Goal: Task Accomplishment & Management: Use online tool/utility

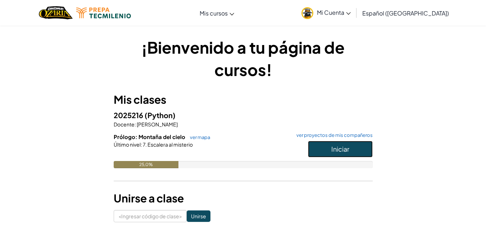
click at [313, 146] on button "Iniciar" at bounding box center [340, 149] width 65 height 17
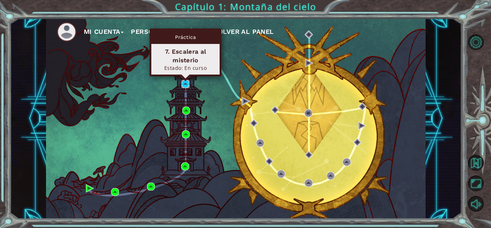
click at [183, 83] on img at bounding box center [186, 84] width 8 height 8
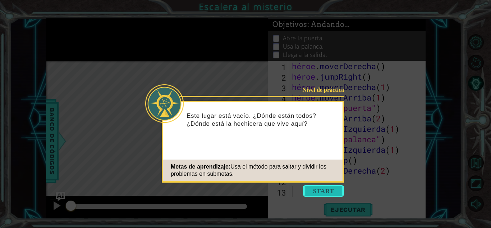
click at [317, 186] on button "Comenzar" at bounding box center [323, 191] width 41 height 12
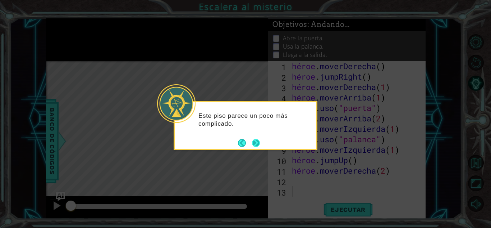
click at [256, 145] on button "Próximo" at bounding box center [256, 143] width 8 height 8
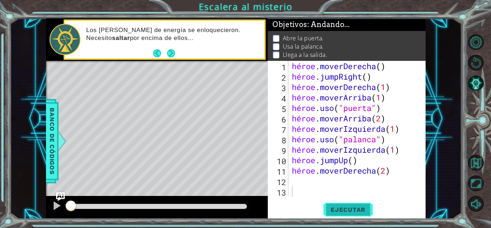
click at [333, 212] on font "Ejecutar" at bounding box center [348, 209] width 35 height 7
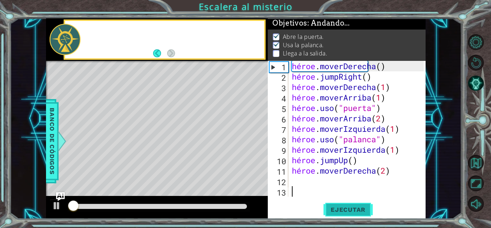
scroll to position [5, 0]
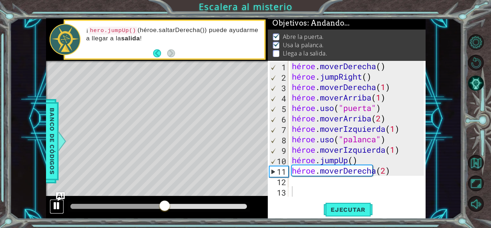
click at [54, 205] on div at bounding box center [56, 205] width 9 height 9
click at [394, 168] on div "héroe . moverDerecha ( ) héroe . jumpRight ( ) héroe . moverDerecha ( 1 ) héroe…" at bounding box center [359, 139] width 137 height 156
click at [101, 203] on div at bounding box center [159, 206] width 182 height 10
click at [50, 205] on button at bounding box center [57, 206] width 14 height 15
click at [95, 208] on div at bounding box center [83, 206] width 24 height 5
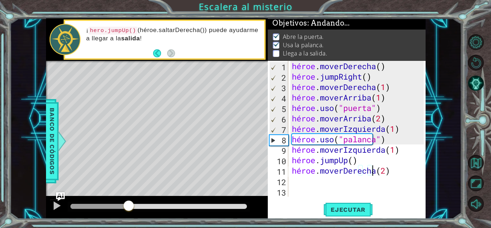
click at [129, 207] on div at bounding box center [159, 206] width 177 height 5
click at [411, 152] on div "héroe . moverDerecha ( ) héroe . jumpRight ( ) héroe . moverDerecha ( 1 ) héroe…" at bounding box center [359, 139] width 137 height 156
click at [419, 147] on div "héroe . moverDerecha ( ) héroe . jumpRight ( ) héroe . moverDerecha ( 1 ) héroe…" at bounding box center [359, 139] width 137 height 156
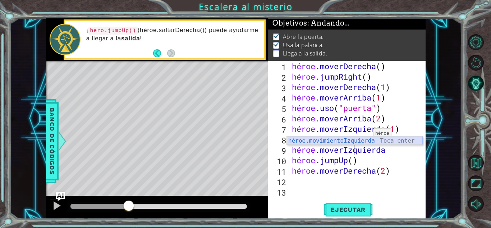
click at [364, 140] on div "héroe.movimientoIzquierda Toca enter" at bounding box center [355, 149] width 136 height 26
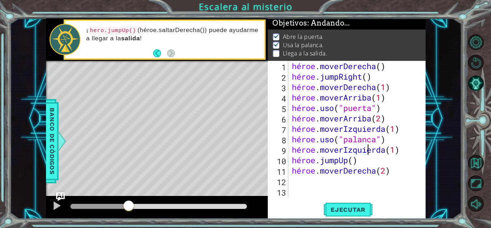
click at [418, 147] on div "héroe . moverDerecha ( ) héroe . jumpRight ( ) héroe . moverDerecha ( 1 ) héroe…" at bounding box center [359, 139] width 137 height 156
click at [357, 162] on div "héroe . moverDerecha ( ) héroe . jumpRight ( ) héroe . moverDerecha ( 1 ) héroe…" at bounding box center [359, 139] width 137 height 156
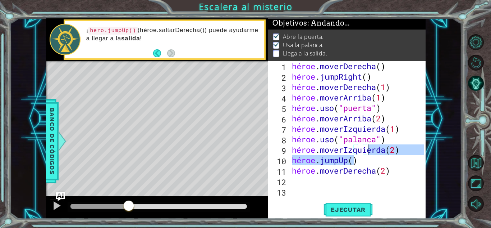
drag, startPoint x: 357, startPoint y: 162, endPoint x: 374, endPoint y: 149, distance: 21.2
click at [374, 149] on div "héroe . moverDerecha ( ) héroe . jumpRight ( ) héroe . moverDerecha ( 1 ) héroe…" at bounding box center [359, 139] width 137 height 156
type textarea "hero.moveLeft(2) hero.jumpUp()"
click at [397, 190] on div "héroe . moverDerecha ( ) héroe . jumpRight ( ) héroe . moverDerecha ( 1 ) héroe…" at bounding box center [359, 139] width 137 height 156
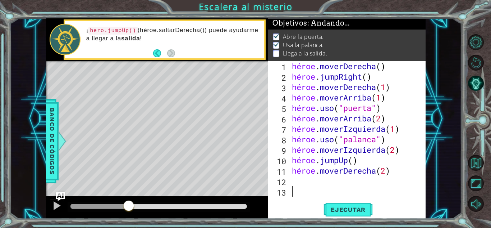
scroll to position [0, 0]
click at [291, 159] on div "héroe . moverDerecha ( ) héroe . jumpRight ( ) héroe . moverDerecha ( 1 ) héroe…" at bounding box center [359, 139] width 137 height 156
type textarea "hero.jumpUp()"
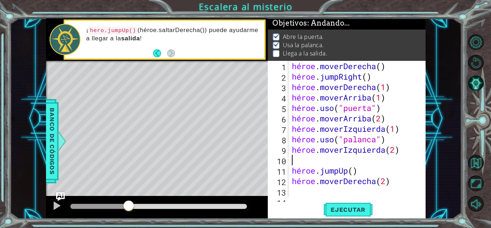
click at [291, 160] on div "héroe . moverDerecha ( ) héroe . jumpRight ( ) héroe . moverDerecha ( 1 ) héroe…" at bounding box center [357, 139] width 132 height 156
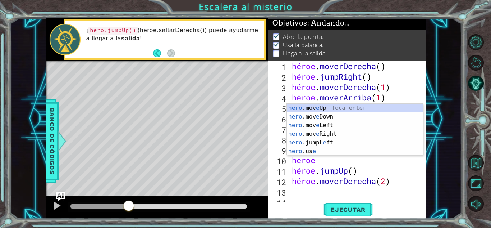
scroll to position [0, 1]
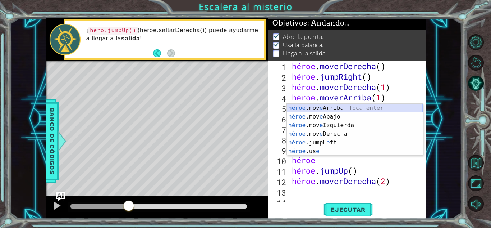
click at [305, 106] on div "héroe .mov e Arriba Toca enter héroe .mov e Abajo Toca Enter héroe .mov e Izqui…" at bounding box center [355, 138] width 136 height 69
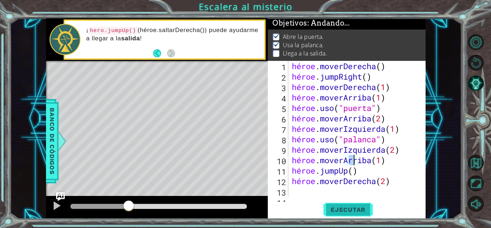
click at [360, 204] on button "Ejecutar" at bounding box center [348, 209] width 49 height 16
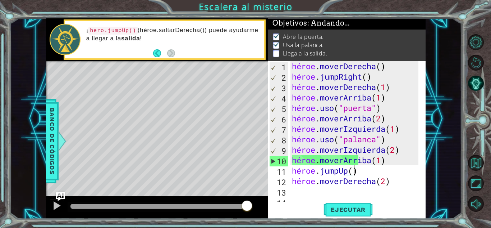
click at [392, 169] on div "héroe . moverDerecha ( ) héroe . jumpRight ( ) héroe . moverDerecha ( 1 ) héroe…" at bounding box center [357, 139] width 132 height 156
click at [375, 172] on div "héroe . moverDerecha ( ) héroe . jumpRight ( ) héroe . moverDerecha ( 1 ) héroe…" at bounding box center [357, 139] width 132 height 156
click at [388, 163] on div "héroe . moverDerecha ( ) héroe . jumpRight ( ) héroe . moverDerecha ( 1 ) héroe…" at bounding box center [357, 139] width 132 height 156
type textarea "hero.moveUp(1)"
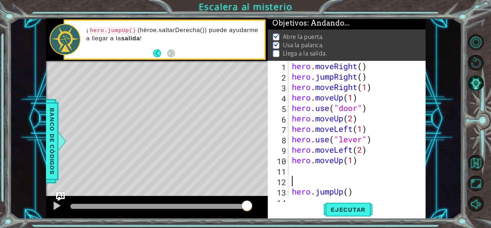
scroll to position [0, 0]
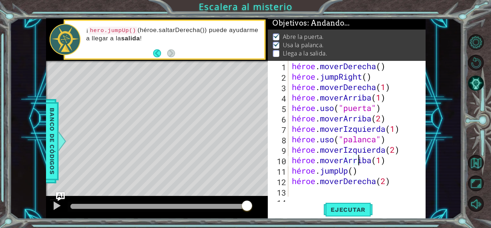
click at [397, 163] on div "héroe . moverDerecha ( ) héroe . jumpRight ( ) héroe . moverDerecha ( 1 ) héroe…" at bounding box center [357, 139] width 132 height 156
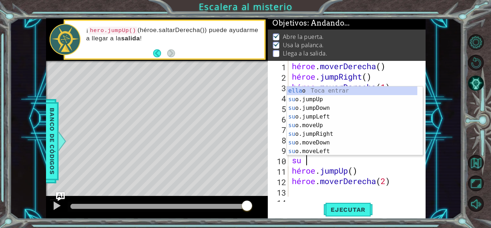
type textarea "h"
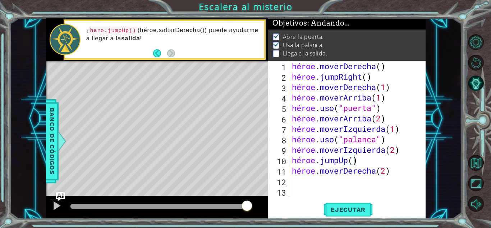
click at [358, 161] on div "héroe . moverDerecha ( ) héroe . jumpRight ( ) héroe . moverDerecha ( 1 ) héroe…" at bounding box center [359, 139] width 137 height 156
type textarea "hero.jumpUp()"
click at [391, 201] on div "hero.jumpUp() 1 2 3 4 5 6 7 8 9 10 11 12 13 héroe . moverDerecha ( ) héroe . ju…" at bounding box center [347, 140] width 158 height 158
click at [360, 210] on font "Ejecutar" at bounding box center [348, 209] width 35 height 7
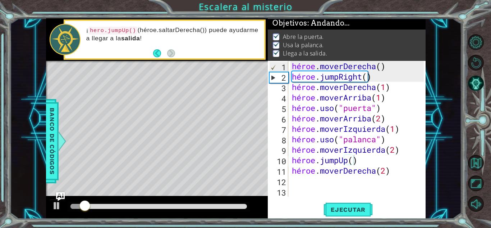
click at [129, 199] on div at bounding box center [157, 207] width 222 height 23
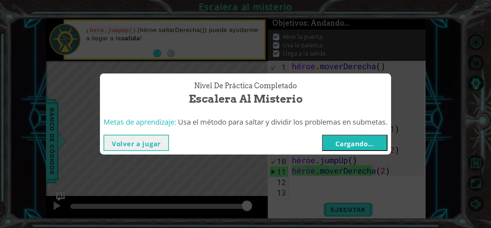
click at [358, 143] on font "Cargando..." at bounding box center [355, 143] width 39 height 9
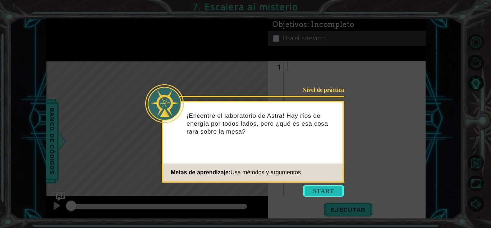
click at [306, 190] on button "Comenzar" at bounding box center [323, 191] width 41 height 12
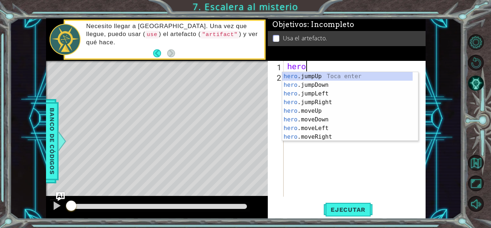
scroll to position [0, 1]
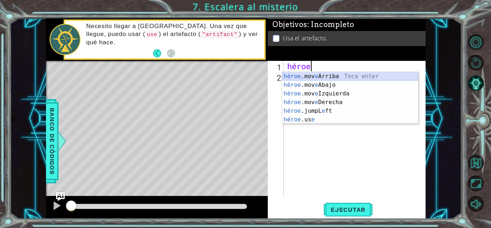
click at [323, 73] on div "héroe .mov e Arriba Toca enter héroe .mov e Abajo Toca Enter héroe .mov e Izqui…" at bounding box center [350, 106] width 136 height 69
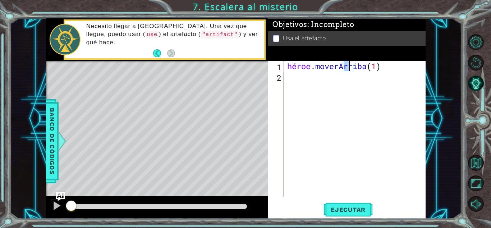
click at [400, 63] on div "héroe . [GEOGRAPHIC_DATA] ( 1 )" at bounding box center [357, 139] width 142 height 156
click at [400, 63] on div "héroe . [GEOGRAPHIC_DATA] ( 1 )" at bounding box center [355, 129] width 138 height 136
type textarea "hero.moveUp(2)"
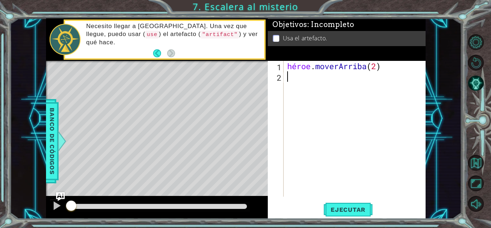
click at [320, 85] on div "héroe . [GEOGRAPHIC_DATA] ( 2 )" at bounding box center [357, 139] width 142 height 156
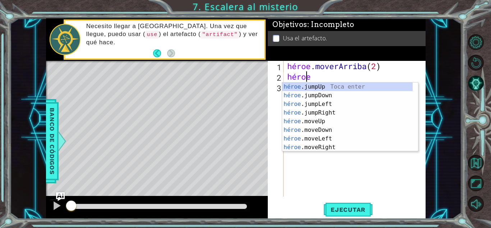
scroll to position [0, 1]
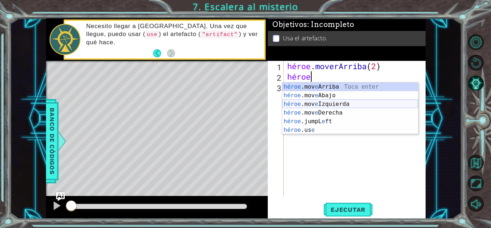
click at [313, 100] on div "héroe .mov e Arriba Toca enter héroe .mov e Abajo Toca Enter héroe .mov e Izqui…" at bounding box center [350, 116] width 136 height 69
type textarea "hero.moveLeft(1)"
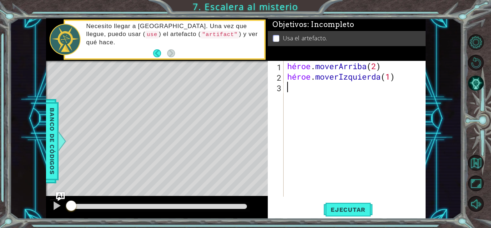
click at [315, 101] on div "héroe . moverArriba ( 2 ) héroe . [GEOGRAPHIC_DATA] ( 1 )" at bounding box center [357, 139] width 142 height 156
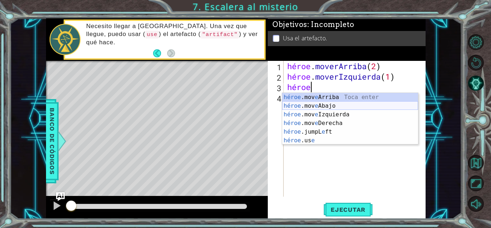
click at [333, 103] on div "héroe .mov e Arriba Toca enter héroe .mov e Abajo Toca Enter héroe .mov e Izqui…" at bounding box center [350, 127] width 136 height 69
type textarea "hero.moveDown(1)"
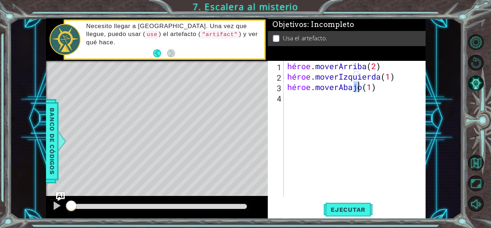
click at [303, 105] on div "héroe . moverArriba ( 2 ) héroe . moverIzquierda ( 1 ) héroe . moverAbajo ( 1 )" at bounding box center [357, 139] width 142 height 156
click at [395, 87] on div "héroe . moverArriba ( 2 ) héroe . moverIzquierda ( 1 ) héroe . moverAbajo ( 1 )" at bounding box center [357, 139] width 142 height 156
type textarea "hero.moveDown(2)"
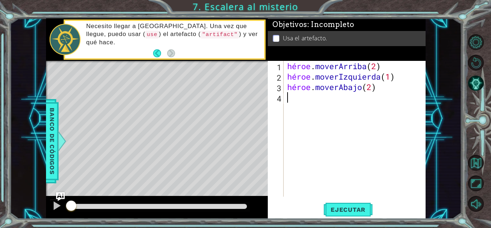
click at [307, 104] on div "héroe . moverArriba ( 2 ) héroe . moverIzquierda ( 1 ) héroe . moverAbajo ( 2 )" at bounding box center [357, 139] width 142 height 156
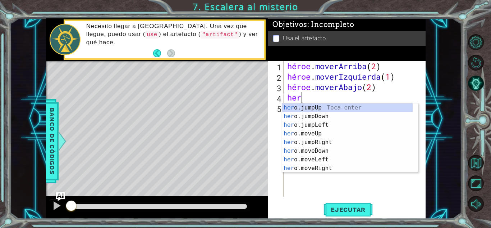
type textarea "heroe"
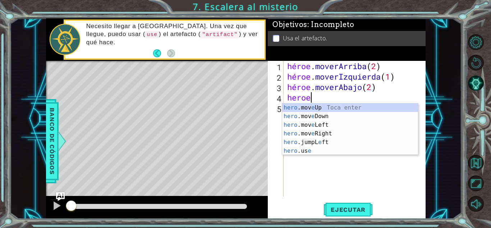
scroll to position [0, 1]
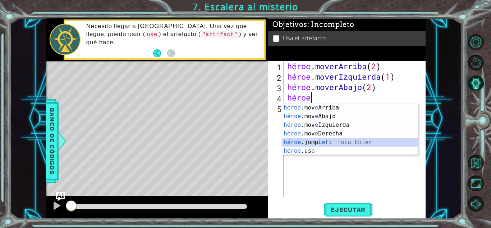
click at [305, 146] on div "héroe .mov e Arriba Toca enter héroe .mov e Abajo Toca Enter héroe .mov e Izqui…" at bounding box center [350, 137] width 136 height 69
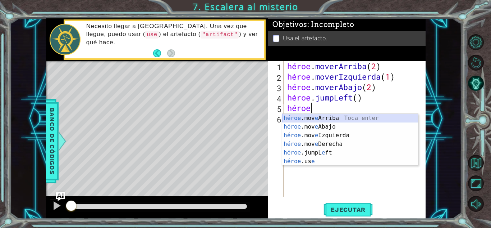
click at [309, 120] on div "héroe .mov e Arriba Toca enter héroe .mov e Abajo Toca Enter héroe .mov e Izqui…" at bounding box center [350, 148] width 136 height 69
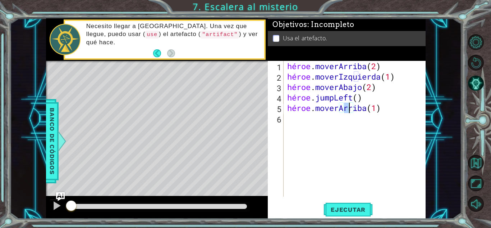
click at [383, 111] on div "héroe . moverArriba ( 2 ) héroe . moverIzquierda ( 1 ) héroe . moverAbajo ( 2 )…" at bounding box center [357, 139] width 142 height 156
click at [285, 120] on div "hero.moveUp(2) 1 2 3 4 5 6 héroe . moverArriba ( 2 ) héroe . moverIzquierda ( 1…" at bounding box center [346, 129] width 156 height 136
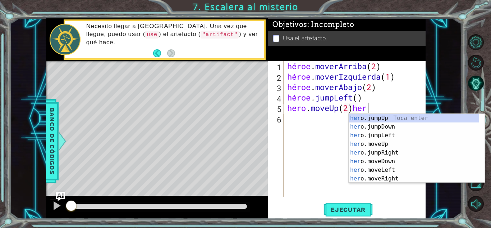
scroll to position [0, 3]
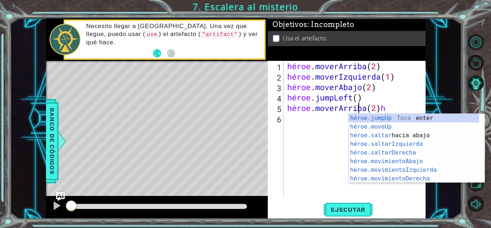
type textarea "hero.moveUp(2)"
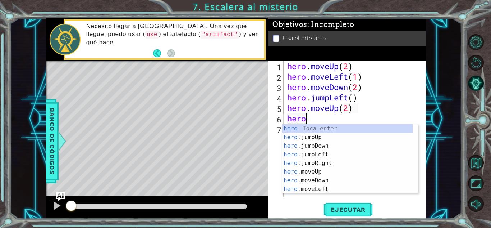
scroll to position [0, 1]
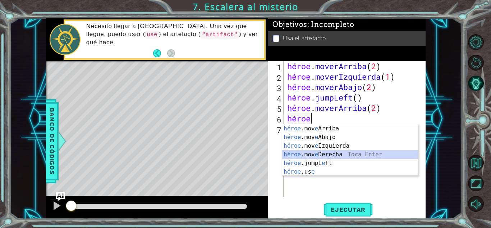
click at [316, 150] on div "héroe .mov e Arriba Toca enter héroe .mov e Abajo Toca Enter héroe .mov e Izqui…" at bounding box center [350, 158] width 136 height 69
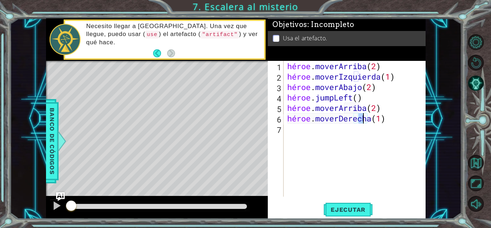
type textarea "hero.moveRight(1)"
click at [284, 130] on div "hero.moveRight(1) 1 2 3 4 5 6 7 héroe . moverArriba ( 2 ) héroe . moverIzquierd…" at bounding box center [346, 129] width 156 height 136
click at [303, 127] on div "héroe . moverArriba ( 2 ) héroe . moverIzquierda ( 1 ) héroe . moverAbajo ( 2 )…" at bounding box center [357, 139] width 142 height 156
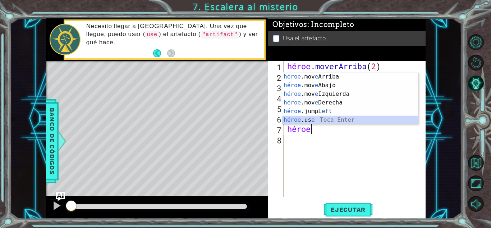
click at [329, 119] on div "héroe .mov e Arriba Toca enter héroe .mov e Abajo Toca Enter héroe .mov e Izqui…" at bounding box center [350, 106] width 136 height 69
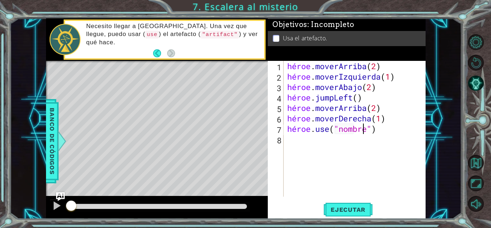
click at [388, 130] on div "héroe . moverArriba ( 2 ) héroe . moverIzquierda ( 1 ) héroe . moverAbajo ( 2 )…" at bounding box center [357, 139] width 142 height 156
type textarea "hero.use("artefact")"
click at [358, 206] on font "Ejecutar" at bounding box center [348, 209] width 35 height 7
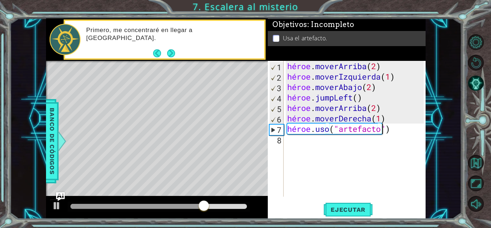
click at [396, 130] on div "héroe . moverArriba ( 2 ) héroe . moverIzquierda ( 1 ) héroe . moverAbajo ( 2 )…" at bounding box center [357, 139] width 142 height 156
click at [54, 204] on div at bounding box center [56, 205] width 9 height 9
click at [368, 148] on div "héroe . moverArriba ( 2 ) héroe . moverIzquierda ( 1 ) héroe . moverAbajo ( 2 )…" at bounding box center [357, 139] width 142 height 156
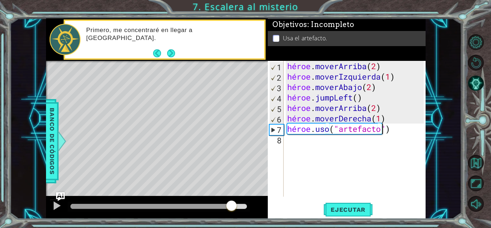
click at [403, 132] on div "héroe . moverArriba ( 2 ) héroe . moverIzquierda ( 1 ) héroe . moverAbajo ( 2 )…" at bounding box center [357, 139] width 142 height 156
type textarea "hero.use("artefact")"
click at [403, 132] on div "héroe . moverArriba ( 2 ) héroe . moverIzquierda ( 1 ) héroe . moverAbajo ( 2 )…" at bounding box center [357, 139] width 142 height 156
click at [403, 132] on div "héroe . moverArriba ( 2 ) héroe . moverIzquierda ( 1 ) héroe . moverAbajo ( 2 )…" at bounding box center [355, 129] width 138 height 136
click at [400, 129] on div "héroe . moverArriba ( 2 ) héroe . moverIzquierda ( 1 ) héroe . moverAbajo ( 2 )…" at bounding box center [357, 139] width 142 height 156
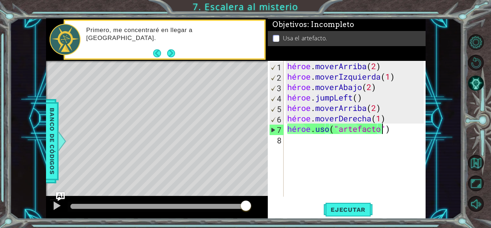
click at [246, 206] on div at bounding box center [159, 206] width 177 height 5
click at [307, 173] on div "héroe . moverArriba ( 2 ) héroe . moverIzquierda ( 1 ) héroe . moverAbajo ( 2 )…" at bounding box center [357, 139] width 142 height 156
click at [55, 205] on div at bounding box center [56, 205] width 9 height 9
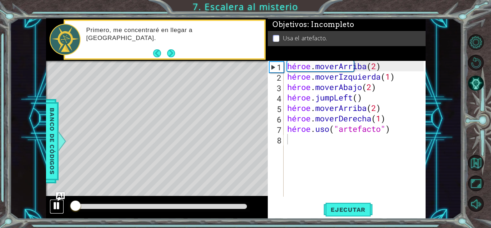
click at [55, 205] on div at bounding box center [56, 205] width 9 height 9
click at [402, 128] on div "héroe . moverArriba ( 2 ) héroe . moverIzquierda ( 1 ) héroe . moverAbajo ( 2 )…" at bounding box center [357, 139] width 142 height 156
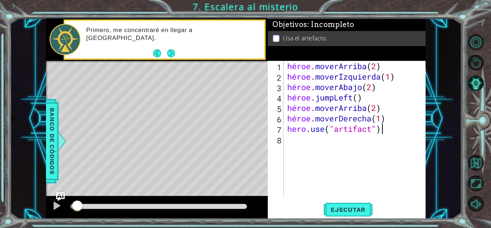
scroll to position [0, 4]
type textarea "hero.use("artifact")"
click at [173, 50] on button "Próximo" at bounding box center [171, 53] width 8 height 8
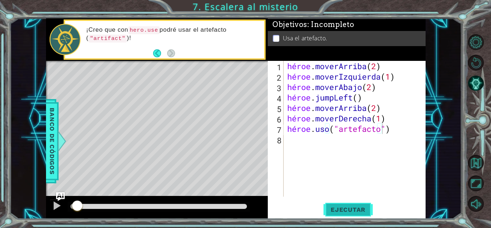
click at [346, 204] on button "Ejecutar" at bounding box center [348, 209] width 49 height 16
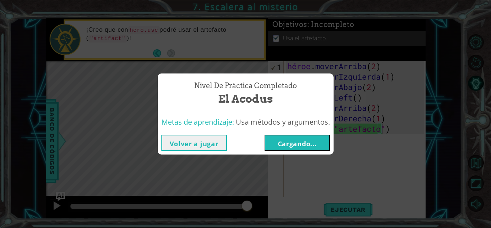
click at [292, 140] on font "Cargando..." at bounding box center [297, 143] width 39 height 9
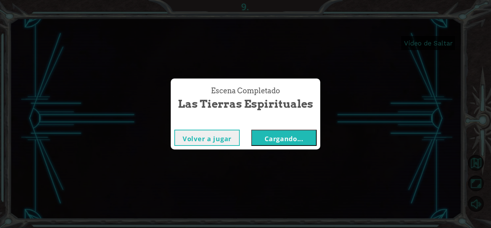
click at [300, 138] on font "Cargando..." at bounding box center [284, 138] width 39 height 9
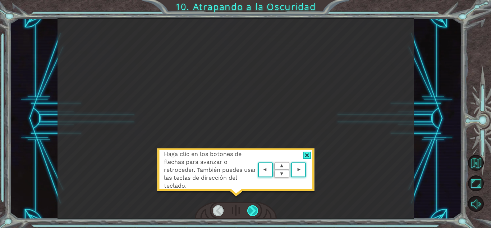
click at [251, 209] on div at bounding box center [252, 210] width 11 height 11
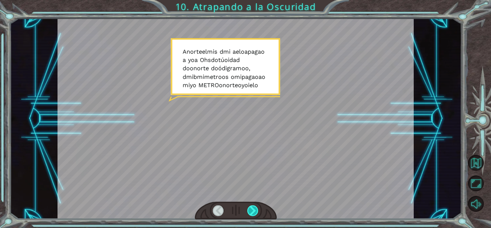
click at [250, 209] on div at bounding box center [252, 210] width 11 height 11
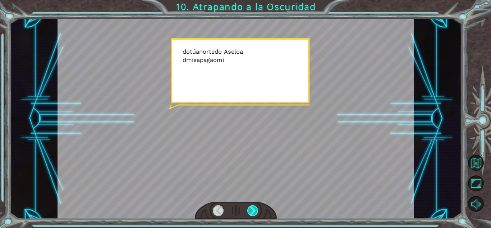
click at [250, 209] on div at bounding box center [252, 210] width 11 height 11
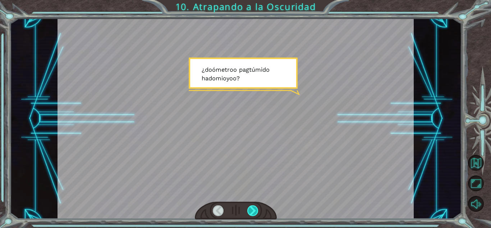
click at [250, 209] on div at bounding box center [252, 210] width 11 height 11
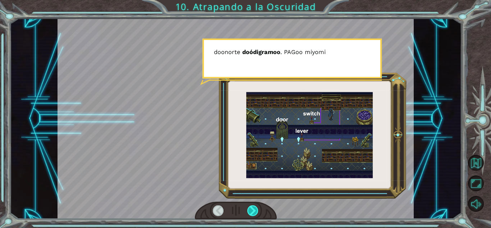
click at [250, 209] on div at bounding box center [252, 210] width 11 height 11
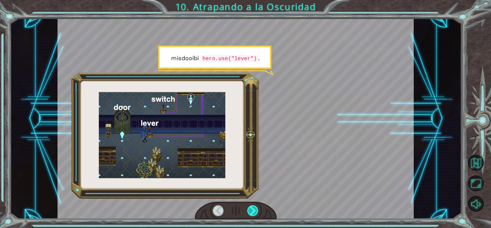
click at [250, 209] on div at bounding box center [252, 210] width 11 height 11
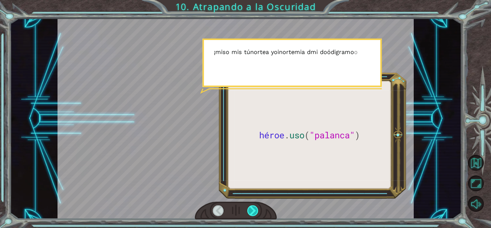
click at [250, 209] on div at bounding box center [252, 210] width 11 height 11
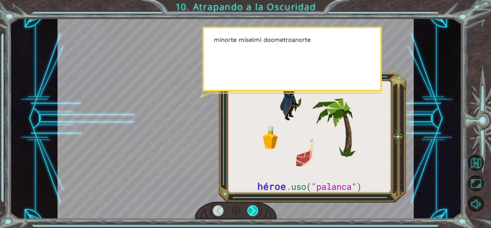
click at [250, 209] on div at bounding box center [252, 210] width 11 height 11
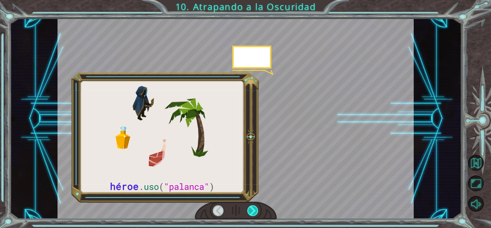
click at [250, 209] on div at bounding box center [252, 210] width 11 height 11
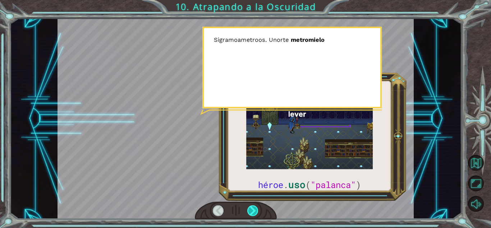
click at [250, 209] on div at bounding box center [252, 210] width 11 height 11
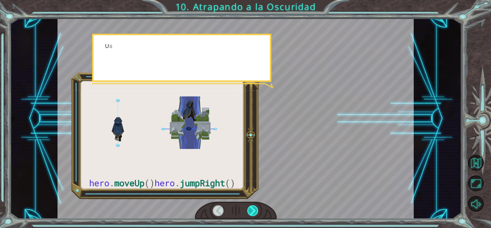
click at [250, 209] on div at bounding box center [252, 210] width 11 height 11
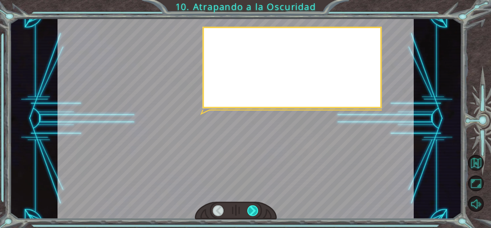
click at [250, 209] on div at bounding box center [252, 210] width 11 height 11
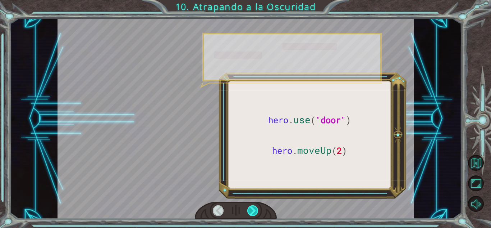
click at [250, 209] on div at bounding box center [252, 210] width 11 height 11
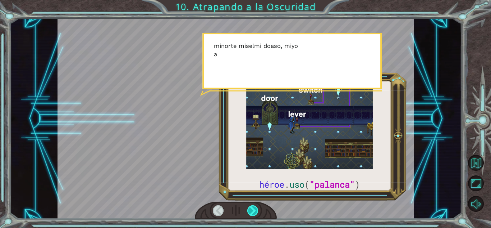
click at [250, 209] on div at bounding box center [252, 210] width 11 height 11
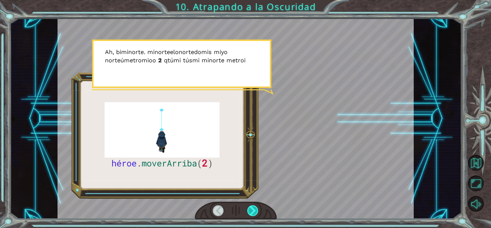
click at [250, 209] on div at bounding box center [252, 210] width 11 height 11
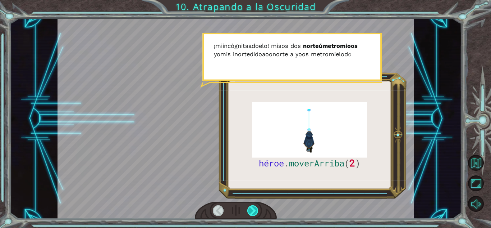
click at [250, 209] on div at bounding box center [252, 210] width 11 height 11
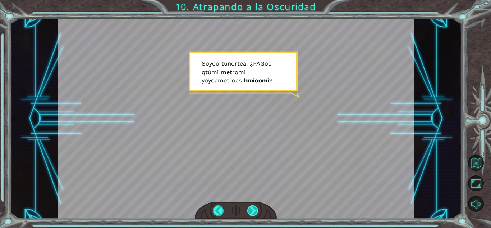
click at [247, 211] on div at bounding box center [252, 210] width 11 height 11
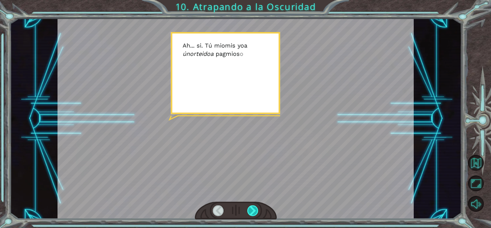
click at [247, 211] on div at bounding box center [252, 210] width 11 height 11
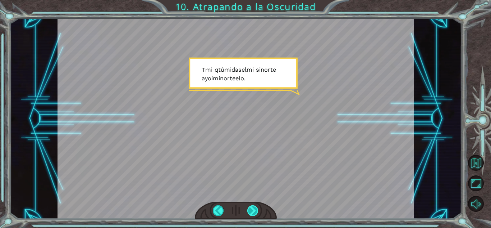
click at [256, 213] on div at bounding box center [252, 210] width 11 height 11
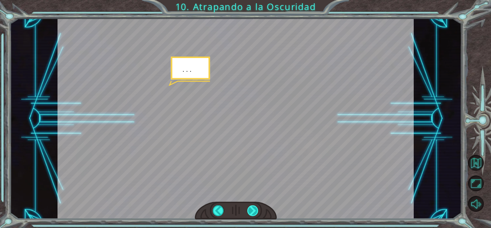
click at [256, 213] on div at bounding box center [252, 210] width 11 height 11
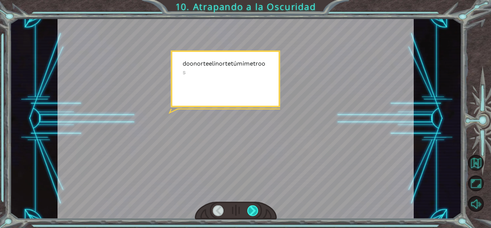
click at [256, 213] on div at bounding box center [252, 210] width 11 height 11
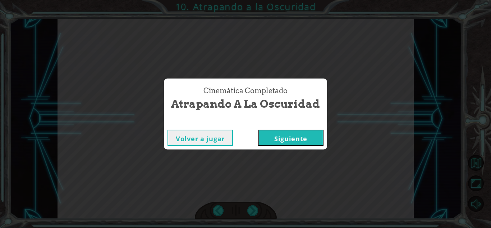
click at [282, 132] on button "Siguiente" at bounding box center [290, 137] width 65 height 16
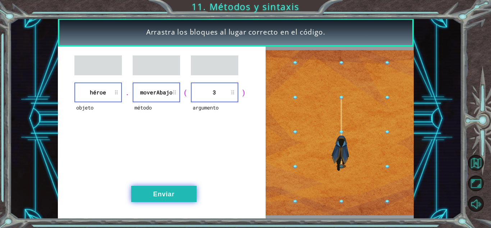
click at [142, 188] on button "Enviar" at bounding box center [163, 194] width 65 height 16
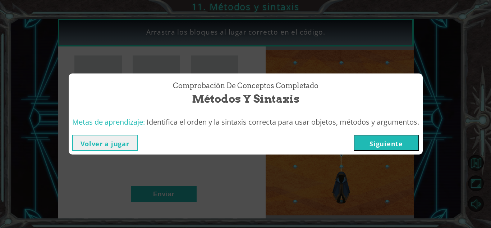
click at [364, 142] on button "Siguiente" at bounding box center [386, 143] width 65 height 16
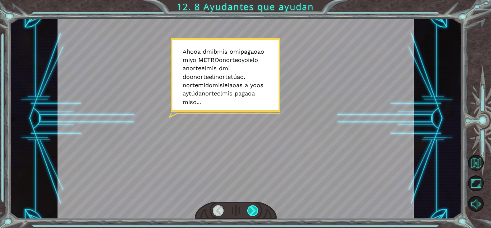
click at [254, 212] on div at bounding box center [252, 210] width 11 height 11
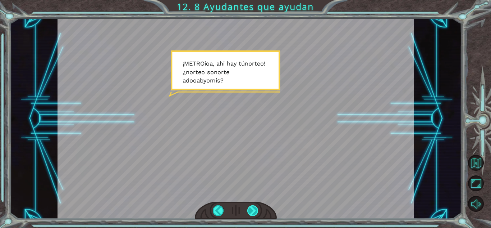
click at [254, 212] on div at bounding box center [252, 210] width 11 height 11
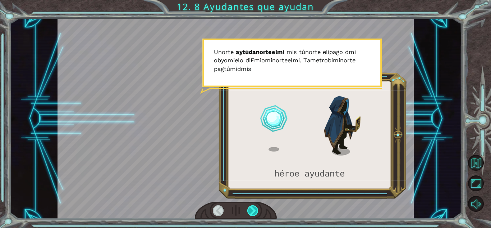
click at [254, 212] on div at bounding box center [252, 210] width 11 height 11
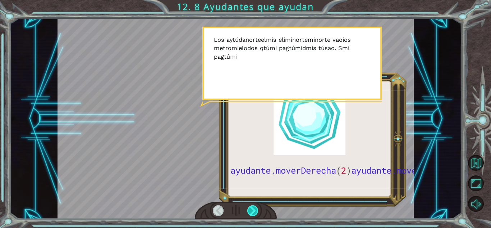
click at [254, 212] on div at bounding box center [252, 210] width 11 height 11
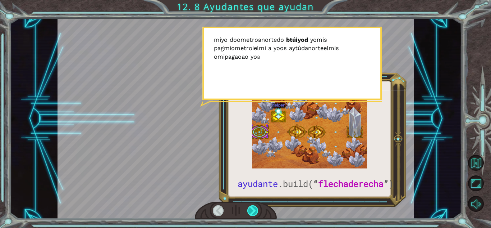
click at [254, 212] on div at bounding box center [252, 210] width 11 height 11
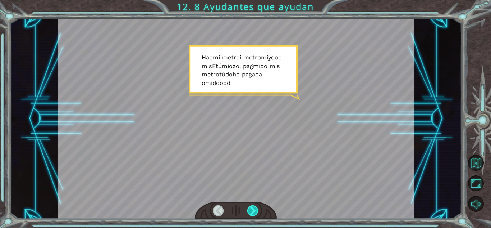
click at [254, 212] on div at bounding box center [252, 210] width 11 height 11
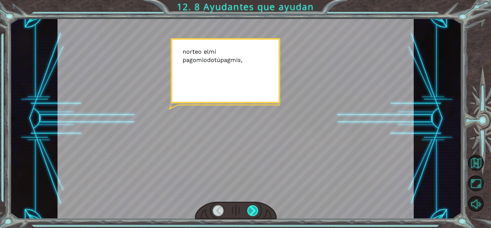
click at [254, 212] on div at bounding box center [252, 210] width 11 height 11
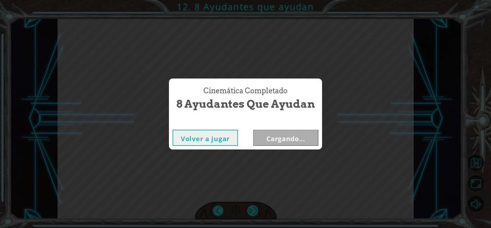
click at [254, 212] on div "Cinemática Completado 8 Ayudantes que ayudan Volver a jugar Cargando..." at bounding box center [245, 114] width 491 height 228
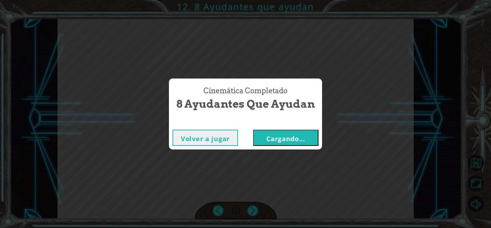
click at [287, 137] on font "Cargando..." at bounding box center [286, 138] width 39 height 9
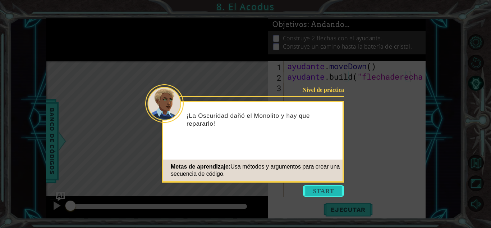
click at [304, 193] on button "Comenzar" at bounding box center [323, 191] width 41 height 12
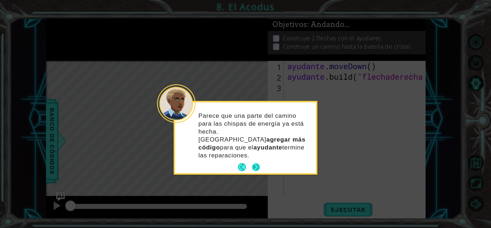
click at [256, 163] on button "Próximo" at bounding box center [256, 167] width 8 height 8
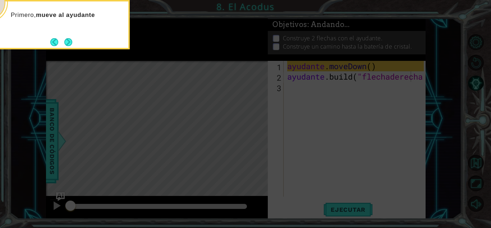
click at [131, 142] on icon at bounding box center [245, 33] width 491 height 387
click at [71, 43] on button "Próximo" at bounding box center [68, 42] width 8 height 8
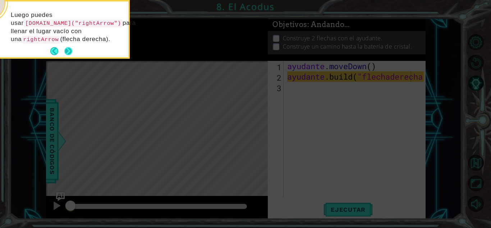
click at [68, 53] on button "Próximo" at bounding box center [68, 51] width 8 height 8
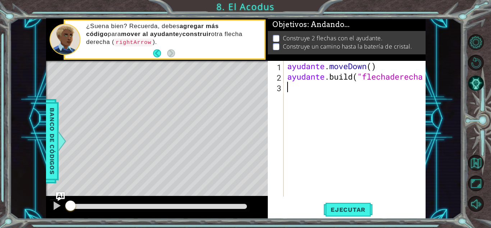
click at [289, 89] on div "ayudante . moveDown ( ) ayudante .build ( "flechaderecha " )" at bounding box center [357, 139] width 142 height 156
click at [56, 204] on div at bounding box center [56, 205] width 9 height 9
drag, startPoint x: 296, startPoint y: 90, endPoint x: 326, endPoint y: 35, distance: 62.6
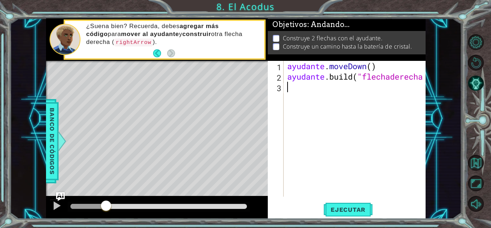
click at [326, 35] on div "Objetivos : Andando... Construye 2 flechas con el ayudante. Construye un camino…" at bounding box center [347, 118] width 158 height 200
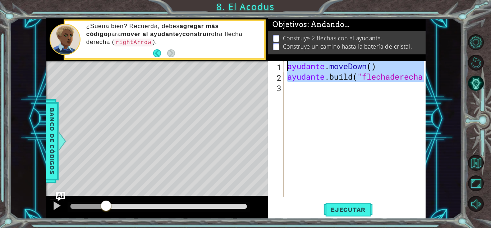
type textarea "helper.moveDown() [DOMAIN_NAME]("rightArrow")"
